Goal: Task Accomplishment & Management: Complete application form

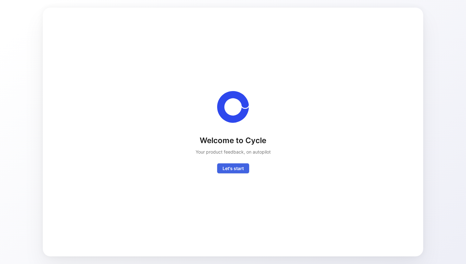
click at [227, 173] on div "Welcome to Cycle Your product feedback, on autopilot Let's start" at bounding box center [233, 132] width 360 height 228
click at [230, 169] on span "Let's start" at bounding box center [232, 168] width 21 height 8
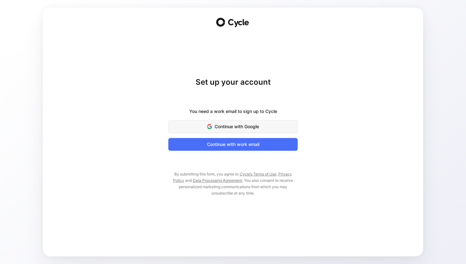
click at [230, 124] on span "Continue with Google" at bounding box center [232, 127] width 113 height 8
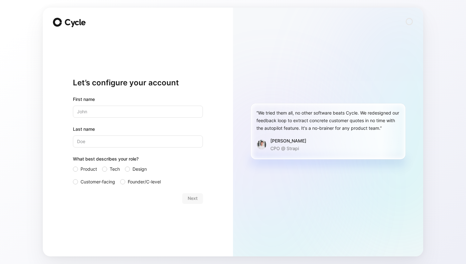
click at [123, 114] on input "text" at bounding box center [138, 112] width 130 height 12
type input "Kristian"
click at [102, 143] on input "Last name" at bounding box center [138, 141] width 130 height 12
type input "Toland"
click at [79, 169] on label "Product" at bounding box center [85, 169] width 24 height 8
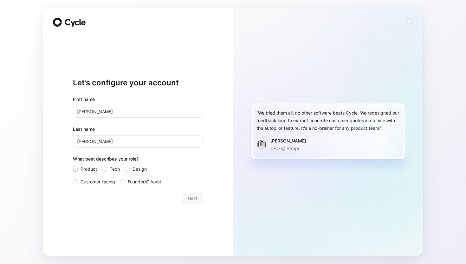
click at [73, 165] on input "Product" at bounding box center [73, 165] width 0 height 0
click at [190, 198] on span "Next" at bounding box center [193, 198] width 10 height 8
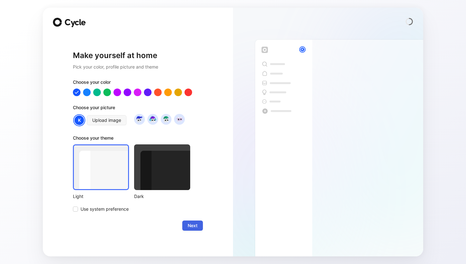
click at [194, 224] on span "Next" at bounding box center [193, 225] width 10 height 8
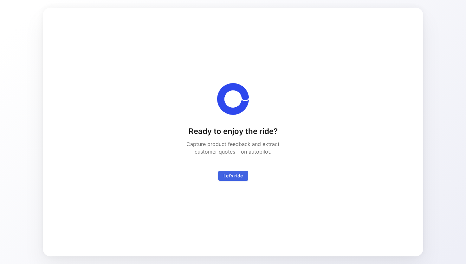
click at [239, 177] on span "Let’s ride" at bounding box center [232, 176] width 19 height 8
